Goal: Find contact information: Find contact information

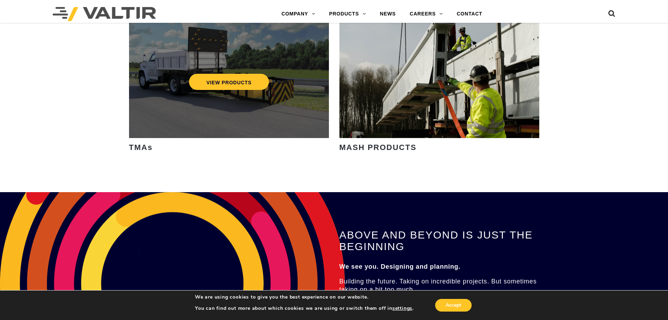
scroll to position [1018, 0]
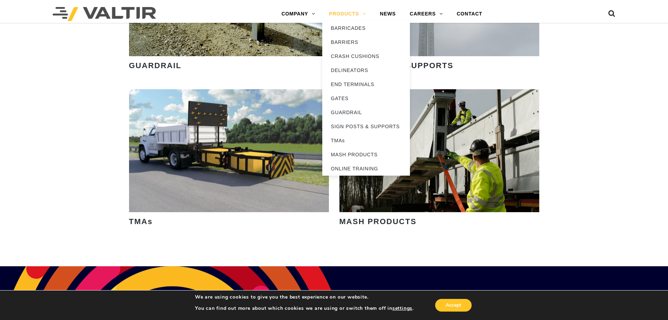
click at [344, 14] on link "PRODUCTS" at bounding box center [347, 14] width 51 height 14
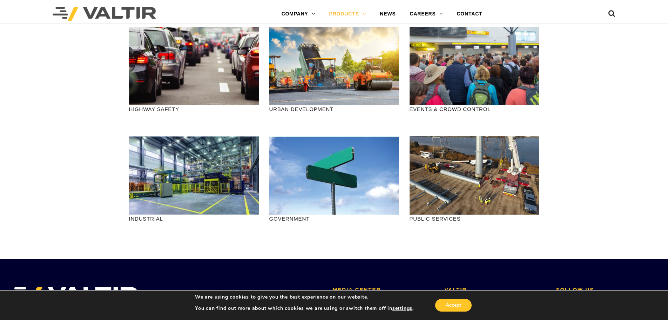
scroll to position [731, 0]
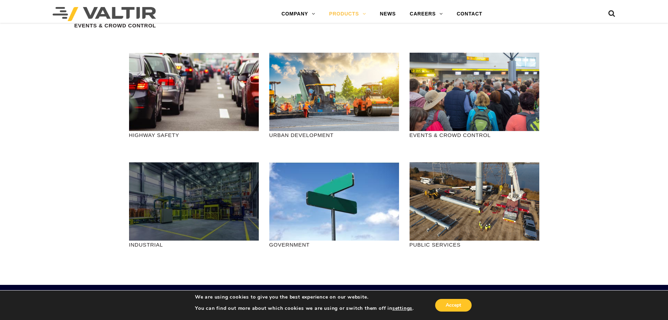
drag, startPoint x: 201, startPoint y: 204, endPoint x: 185, endPoint y: 199, distance: 16.9
click at [200, 204] on div at bounding box center [194, 201] width 130 height 78
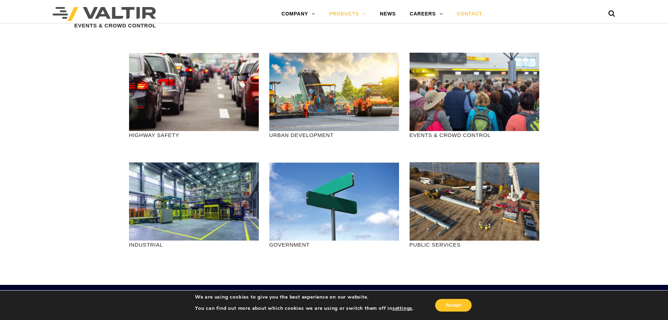
click at [466, 10] on link "CONTACT" at bounding box center [470, 14] width 40 height 14
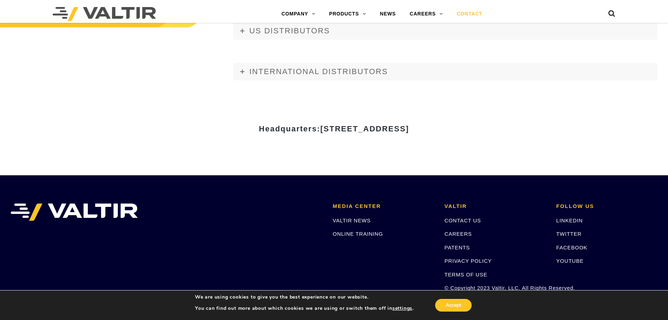
scroll to position [912, 0]
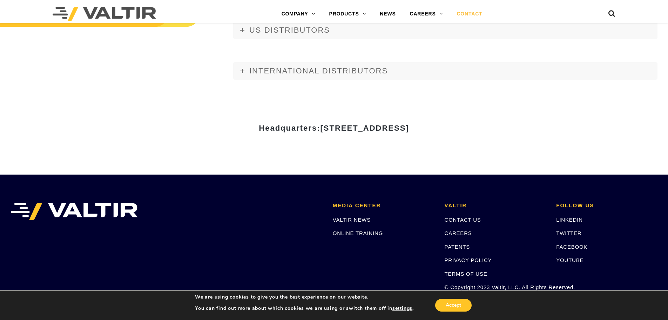
drag, startPoint x: 177, startPoint y: 129, endPoint x: 600, endPoint y: 129, distance: 423.2
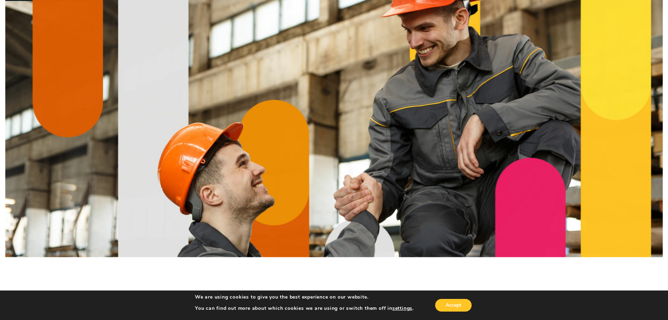
scroll to position [0, 0]
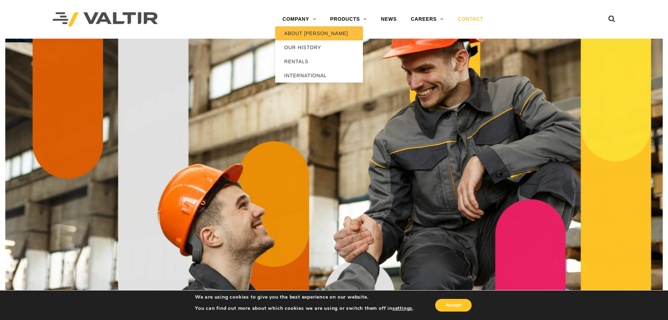
click at [294, 33] on link "ABOUT [PERSON_NAME]" at bounding box center [319, 33] width 88 height 14
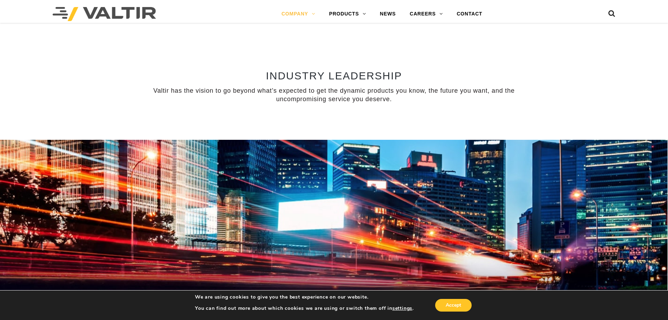
scroll to position [632, 0]
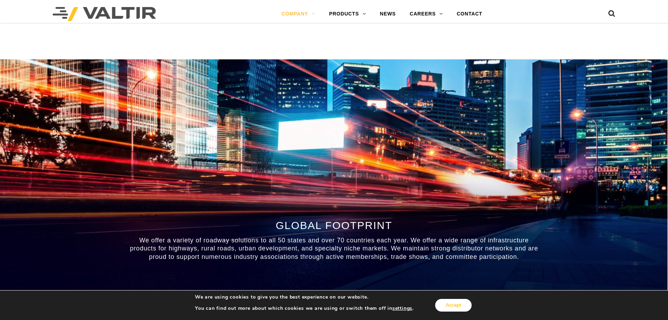
drag, startPoint x: 462, startPoint y: 310, endPoint x: 424, endPoint y: 310, distance: 38.2
click at [460, 309] on button "Accept" at bounding box center [453, 305] width 36 height 13
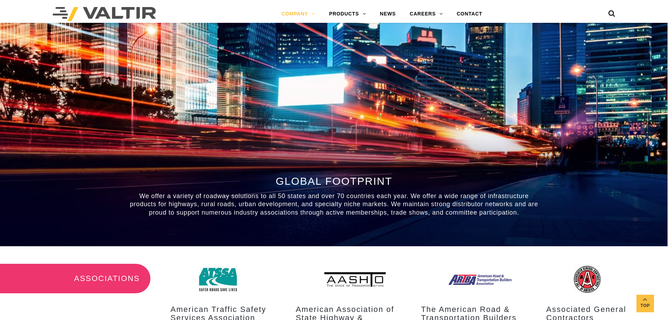
scroll to position [561, 0]
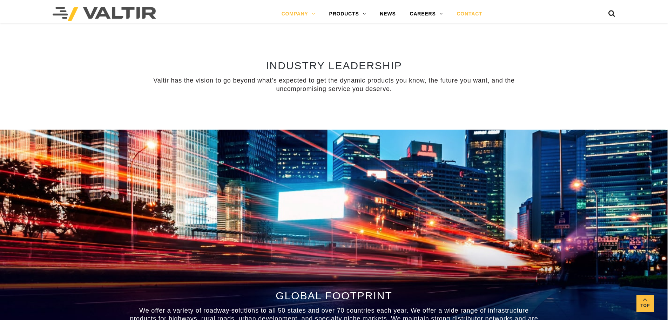
click at [474, 16] on link "CONTACT" at bounding box center [470, 14] width 40 height 14
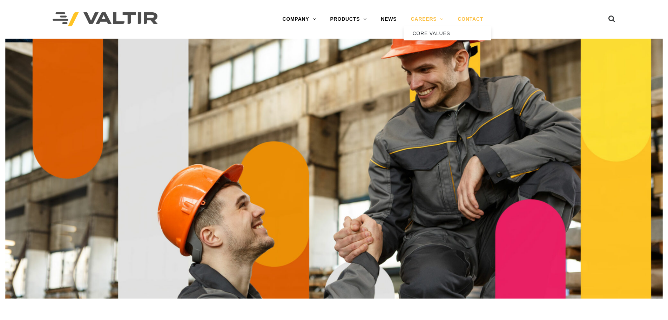
click at [428, 19] on link "CAREERS" at bounding box center [427, 19] width 47 height 14
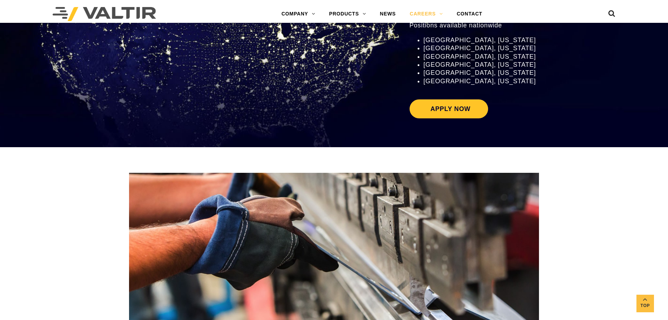
scroll to position [912, 0]
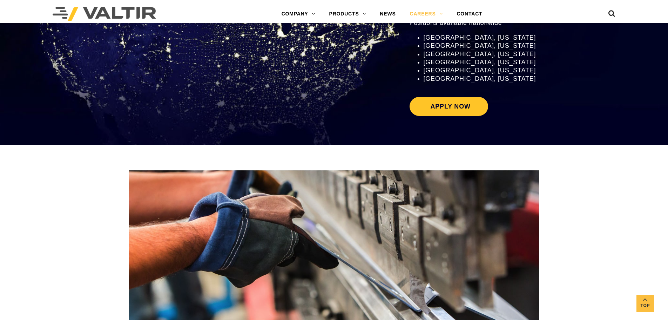
click at [432, 79] on span "[GEOGRAPHIC_DATA], [US_STATE]" at bounding box center [480, 78] width 113 height 7
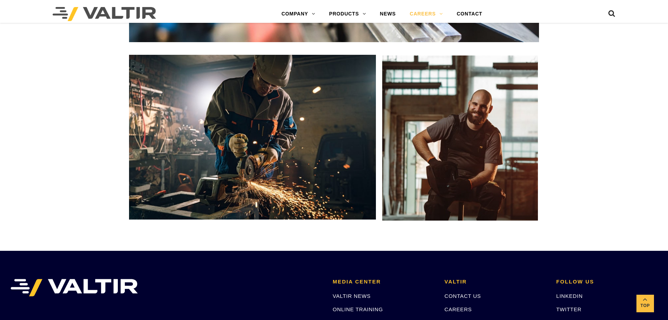
scroll to position [1088, 0]
